Goal: Information Seeking & Learning: Learn about a topic

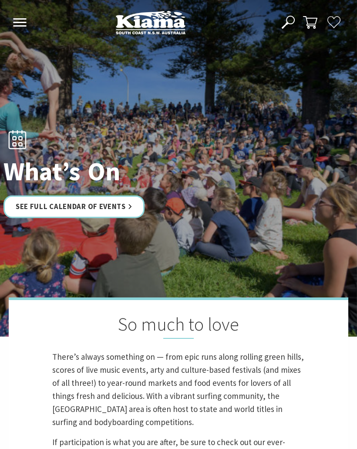
click at [95, 218] on link "See Full Calendar of Events" at bounding box center [73, 206] width 141 height 23
click at [77, 218] on link "See Full Calendar of Events" at bounding box center [73, 206] width 141 height 23
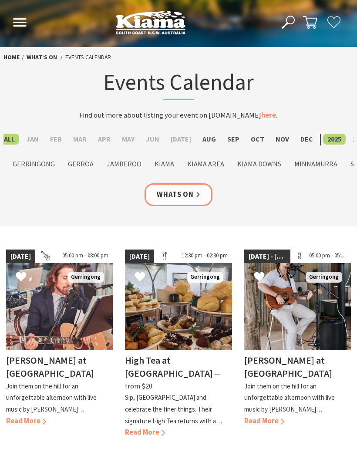
click at [223, 144] on label "Sep" at bounding box center [233, 139] width 21 height 11
click at [0, 0] on input "Sep" at bounding box center [0, 0] width 0 height 0
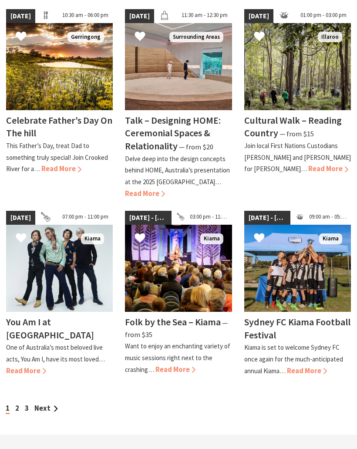
scroll to position [658, 0]
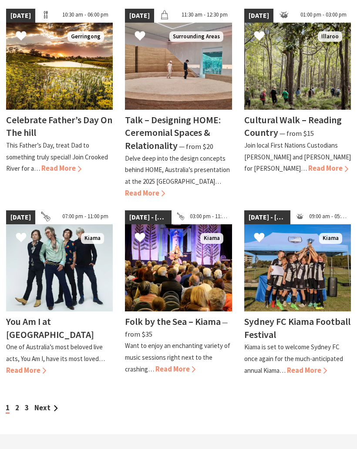
click at [44, 403] on link "Next" at bounding box center [46, 407] width 24 height 9
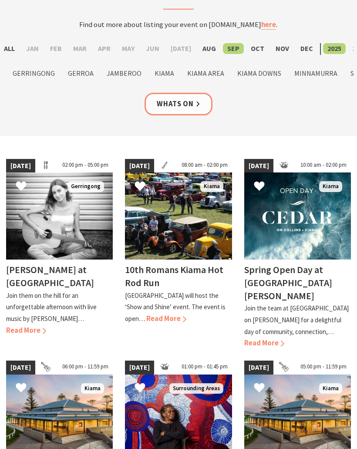
scroll to position [91, 0]
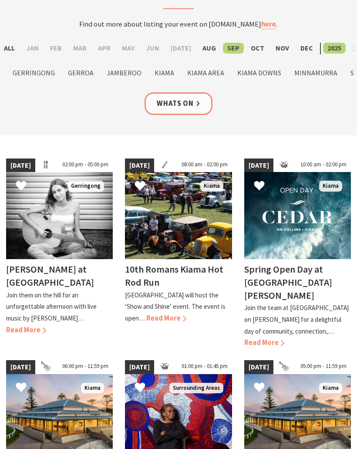
click at [205, 74] on label "Kiama Area" at bounding box center [206, 72] width 46 height 11
click at [0, 0] on input "Kiama Area" at bounding box center [0, 0] width 0 height 0
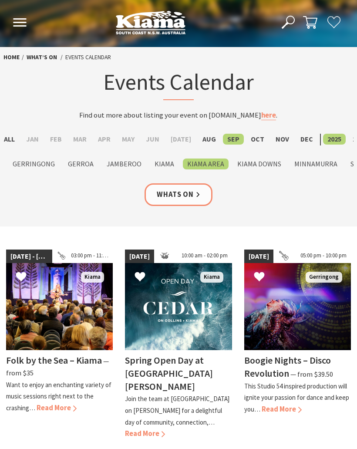
click at [6, 141] on label "See All" at bounding box center [3, 139] width 33 height 11
click at [0, 0] on input "See All" at bounding box center [0, 0] width 0 height 0
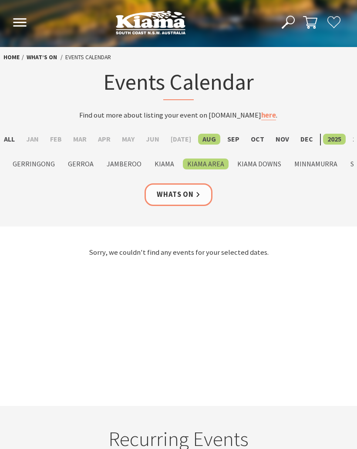
click at [11, 139] on label "See All" at bounding box center [3, 139] width 33 height 11
click at [0, 0] on input "See All" at bounding box center [0, 0] width 0 height 0
click at [207, 163] on label "Kiama Area" at bounding box center [206, 163] width 46 height 11
click at [0, 0] on input "Kiama Area" at bounding box center [0, 0] width 0 height 0
click at [227, 138] on label "Sep" at bounding box center [233, 139] width 21 height 11
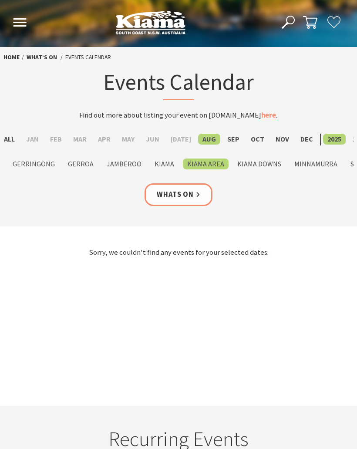
click at [0, 0] on input "Sep" at bounding box center [0, 0] width 0 height 0
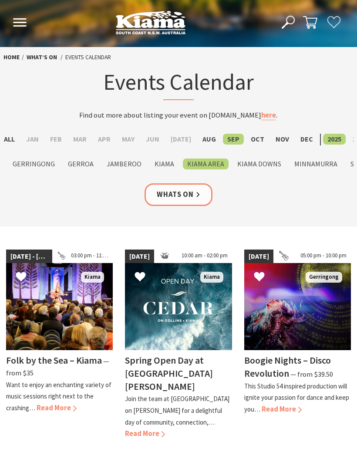
scroll to position [0, -12]
click at [47, 165] on label "Gerringong" at bounding box center [33, 163] width 51 height 11
click at [0, 0] on input "Gerringong" at bounding box center [0, 0] width 0 height 0
click at [89, 165] on label "Gerroa" at bounding box center [81, 163] width 34 height 11
click at [0, 0] on input "Gerroa" at bounding box center [0, 0] width 0 height 0
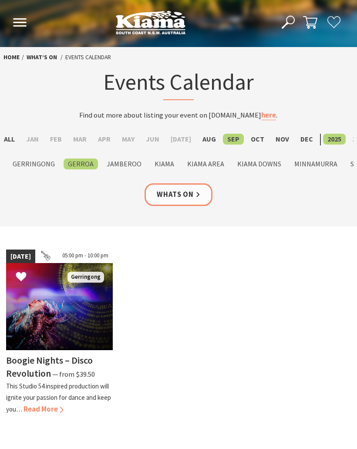
click at [202, 161] on label "Kiama Area" at bounding box center [206, 163] width 46 height 11
click at [0, 0] on input "Kiama Area" at bounding box center [0, 0] width 0 height 0
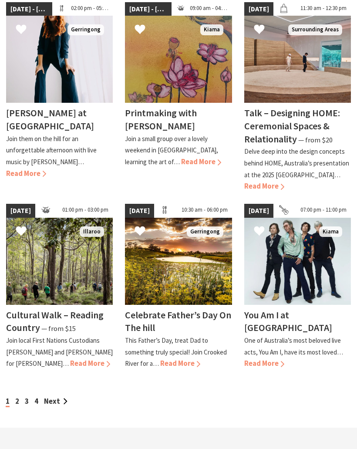
scroll to position [676, 0]
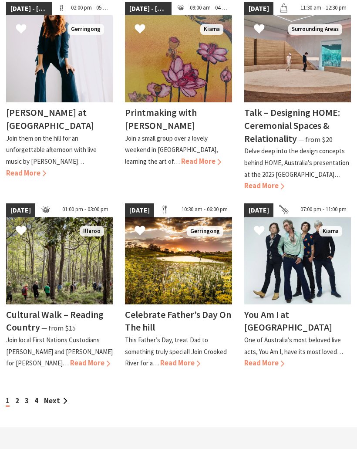
click at [50, 396] on link "Next" at bounding box center [56, 400] width 24 height 9
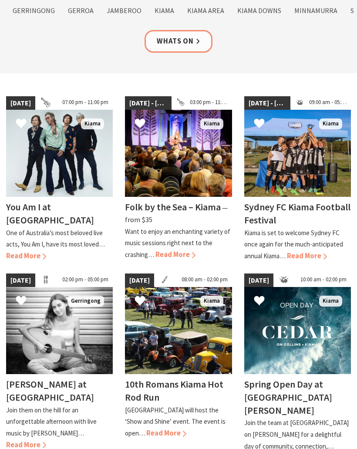
scroll to position [152, 0]
